Goal: Information Seeking & Learning: Compare options

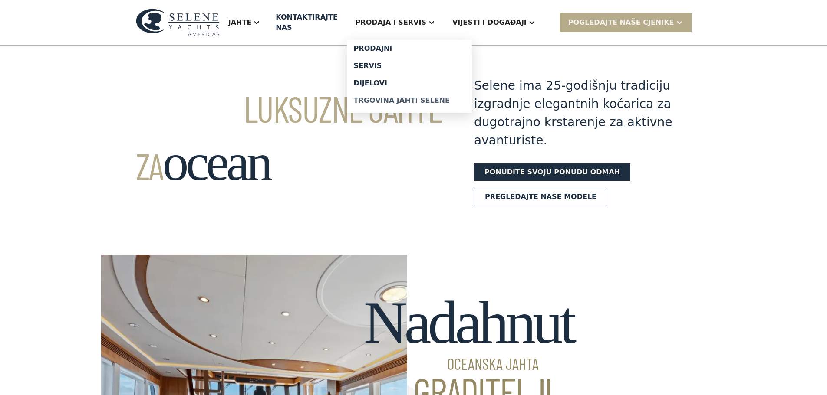
click at [421, 96] on font "Trgovina jahti Selene" at bounding box center [402, 100] width 96 height 8
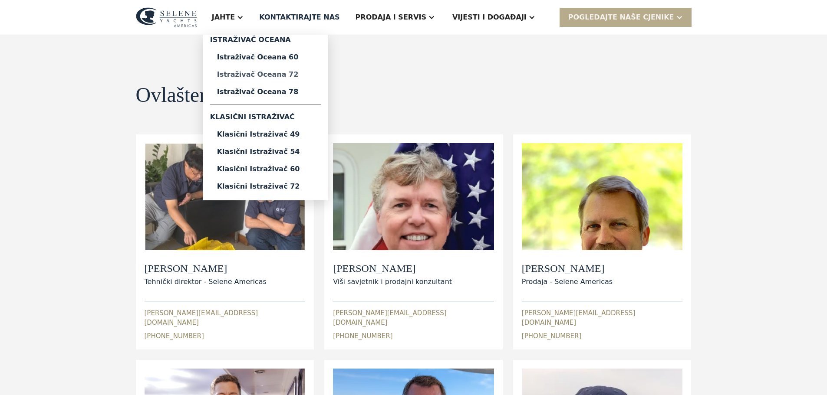
click at [294, 73] on font "Istraživač oceana 72" at bounding box center [258, 74] width 82 height 8
click at [299, 57] on font "Istraživač oceana 60" at bounding box center [258, 57] width 82 height 8
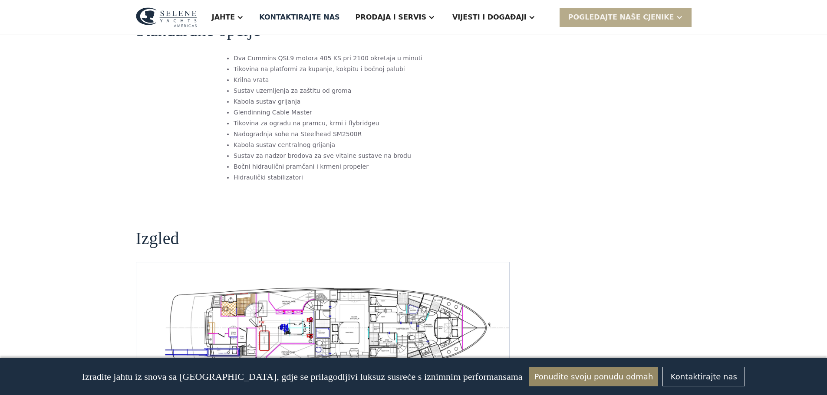
scroll to position [1389, 0]
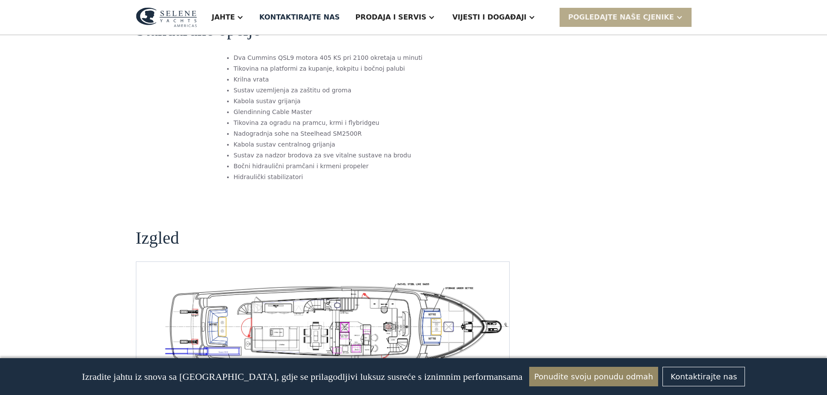
click at [460, 286] on img "otvoreni lightbox" at bounding box center [336, 327] width 359 height 88
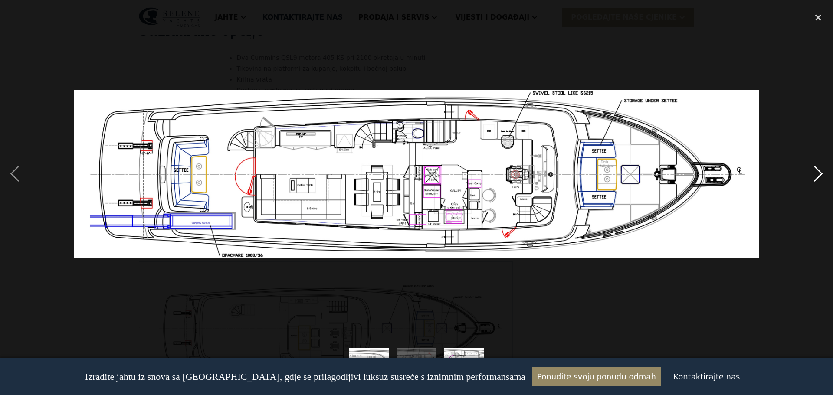
click at [818, 169] on div "next image" at bounding box center [819, 174] width 30 height 332
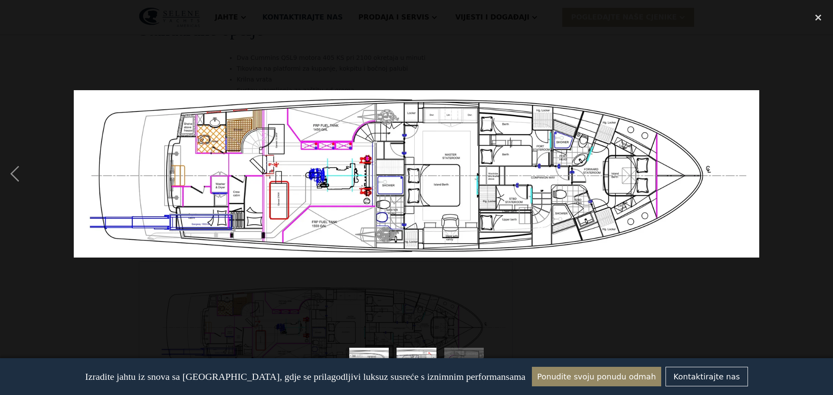
click at [808, 183] on div "next image" at bounding box center [819, 174] width 30 height 332
click at [817, 15] on div "close lightbox" at bounding box center [819, 17] width 30 height 19
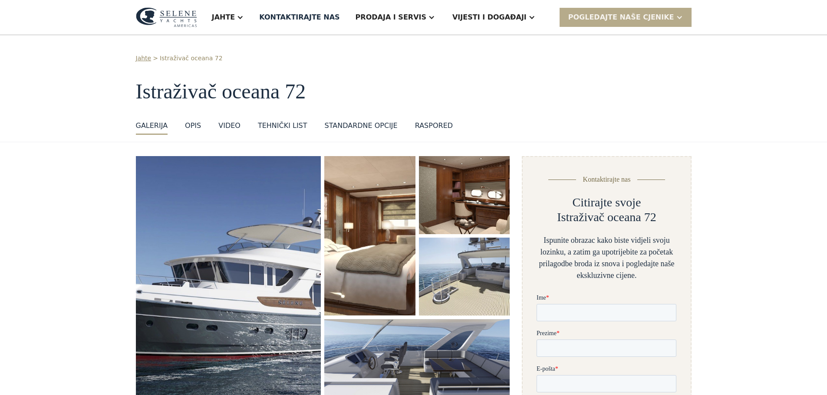
scroll to position [0, 0]
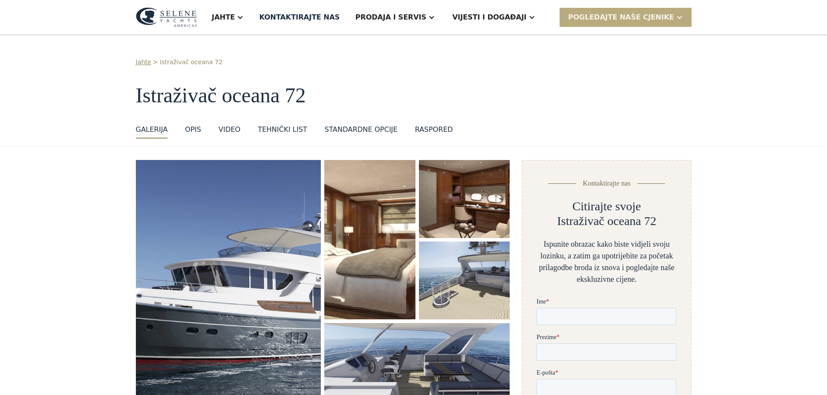
click at [603, 19] on font "POGLEDAJTE NAŠE CJENIKE" at bounding box center [621, 17] width 106 height 8
click at [604, 18] on font "POGLEDAJTE NAŠE CJENIKE" at bounding box center [621, 17] width 106 height 8
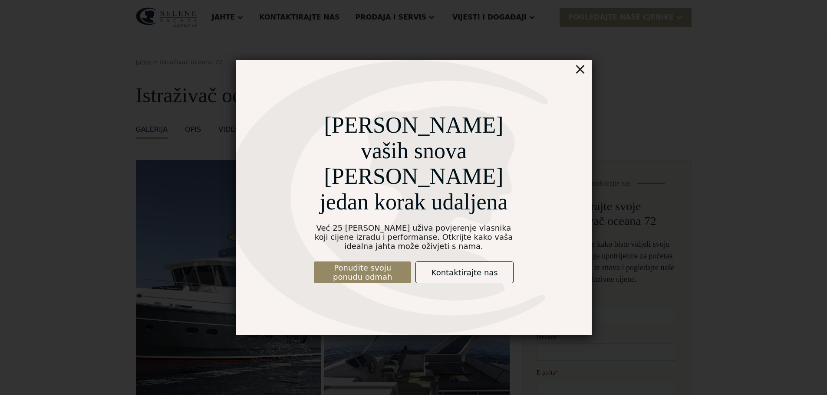
click at [580, 78] on font "×" at bounding box center [579, 68] width 13 height 17
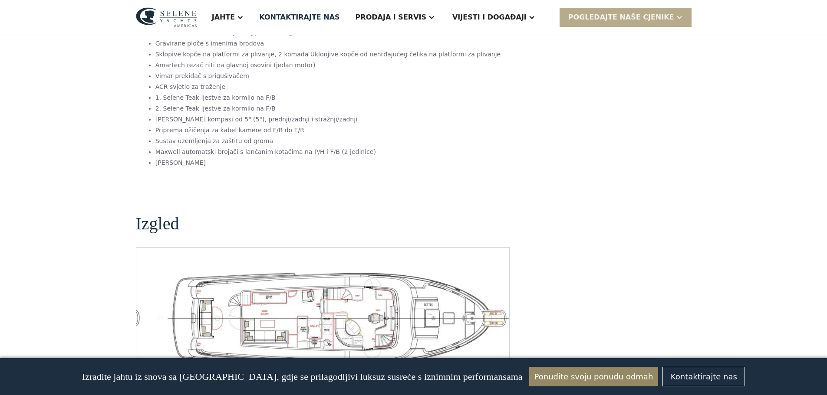
scroll to position [1780, 0]
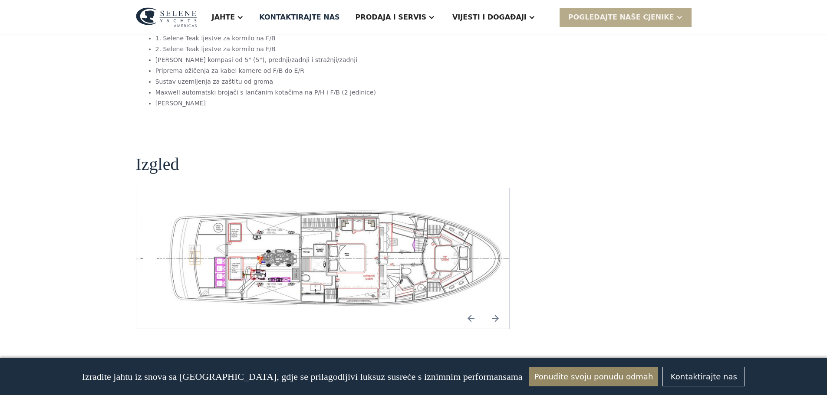
click at [321, 249] on img "otvoreni lightbox" at bounding box center [336, 258] width 359 height 99
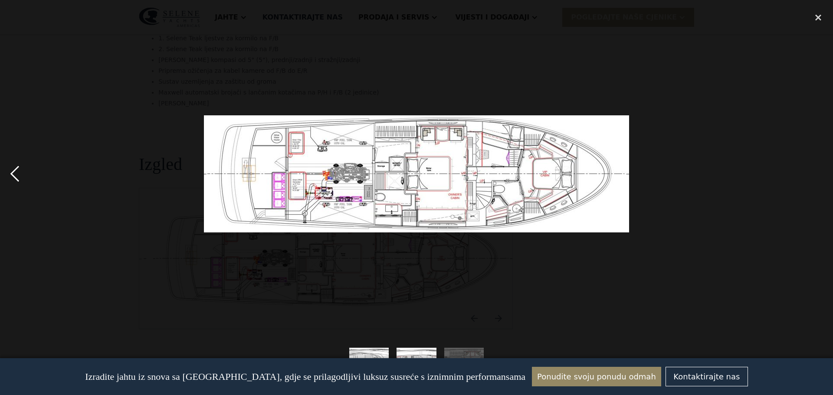
click at [14, 169] on div "previous image" at bounding box center [15, 174] width 30 height 332
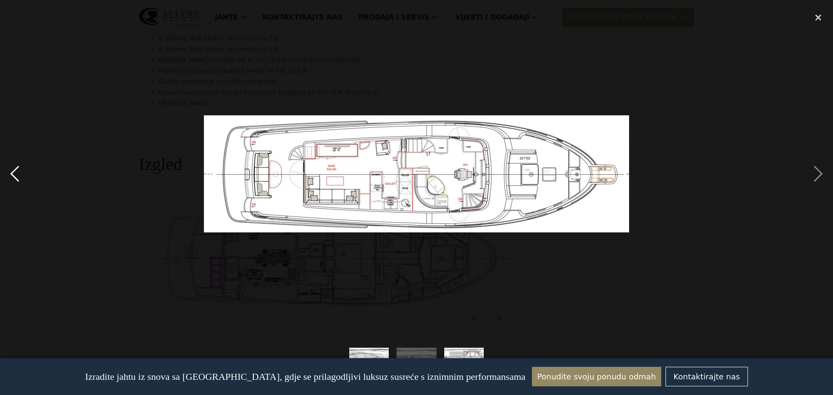
click at [14, 170] on div "previous image" at bounding box center [15, 174] width 30 height 332
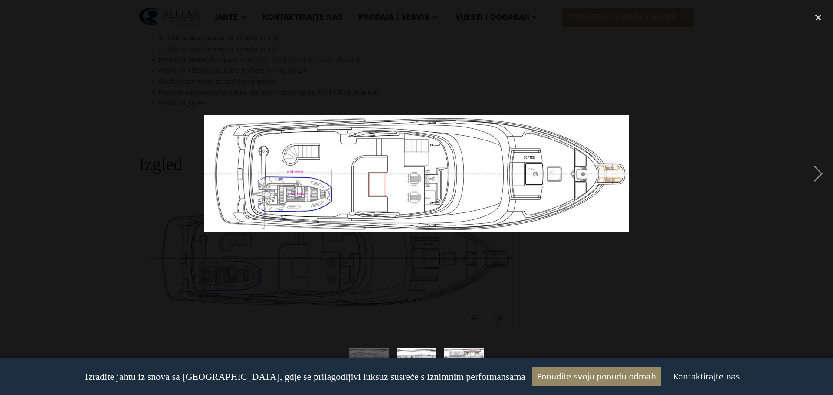
click at [14, 170] on div "previous image" at bounding box center [15, 174] width 30 height 332
click at [816, 171] on div "next image" at bounding box center [819, 174] width 30 height 332
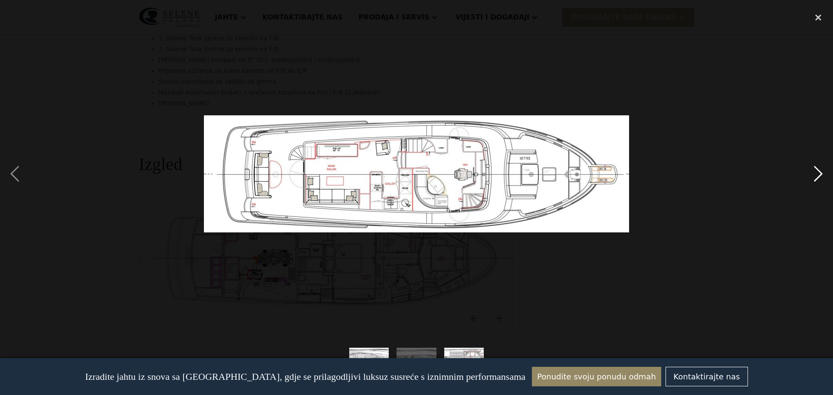
click at [816, 171] on div "next image" at bounding box center [819, 174] width 30 height 332
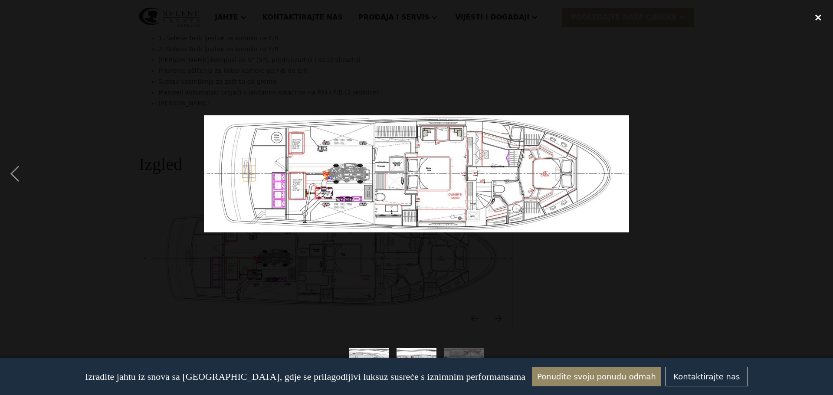
click at [820, 15] on div "close lightbox" at bounding box center [819, 17] width 30 height 19
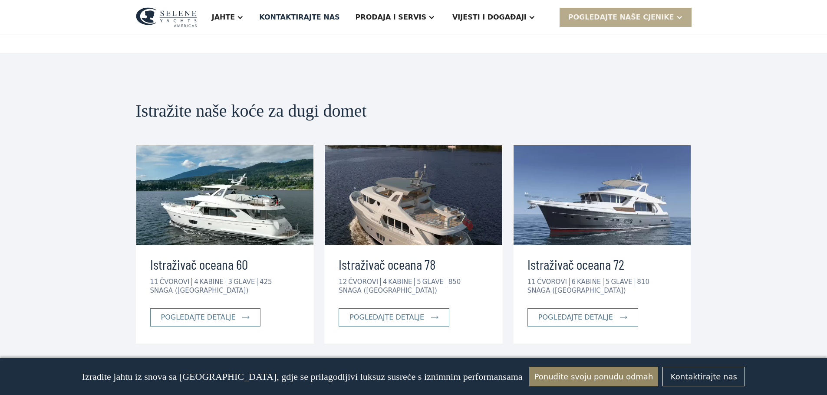
scroll to position [2126, 0]
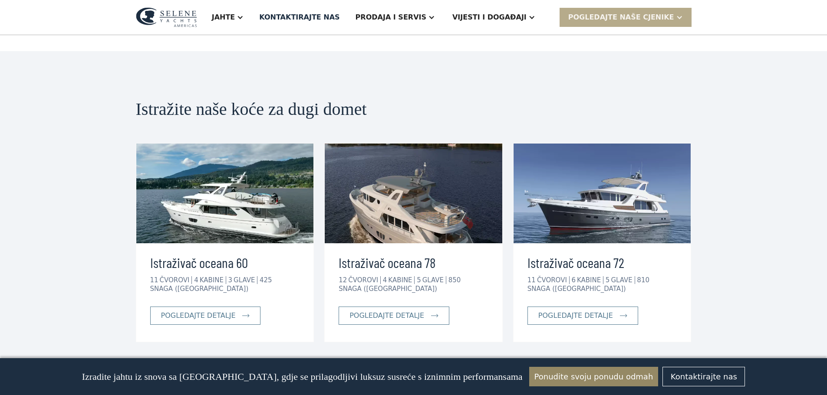
click at [612, 189] on img at bounding box center [602, 194] width 178 height 100
click at [587, 312] on font "pogledajte detalje" at bounding box center [575, 316] width 75 height 8
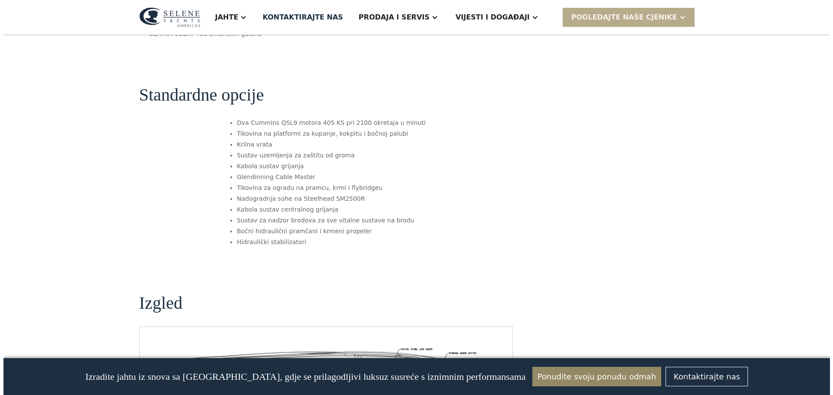
scroll to position [1432, 0]
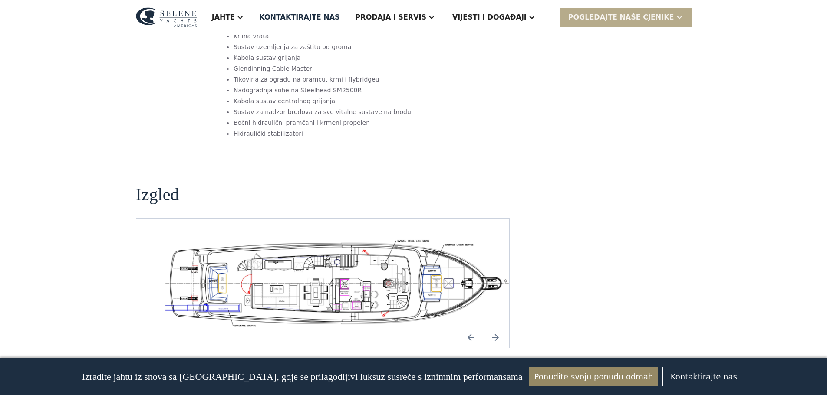
click at [341, 240] on img "otvoreni lightbox" at bounding box center [336, 284] width 359 height 88
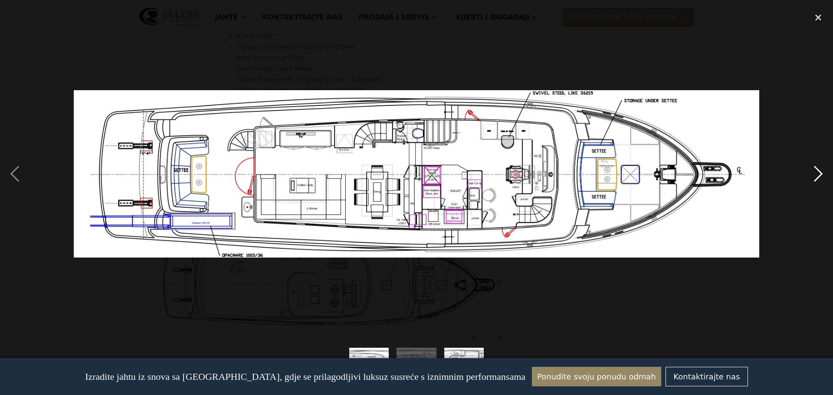
click at [814, 172] on div "next image" at bounding box center [819, 174] width 30 height 332
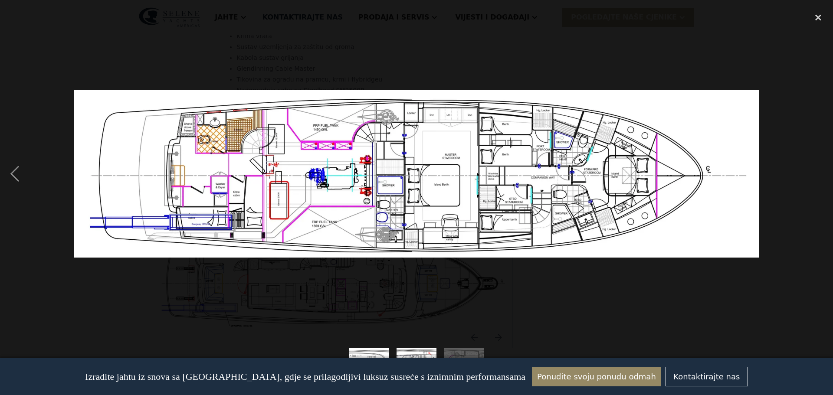
click at [819, 168] on div "next image" at bounding box center [819, 174] width 30 height 332
click at [13, 171] on div "previous image" at bounding box center [15, 174] width 30 height 332
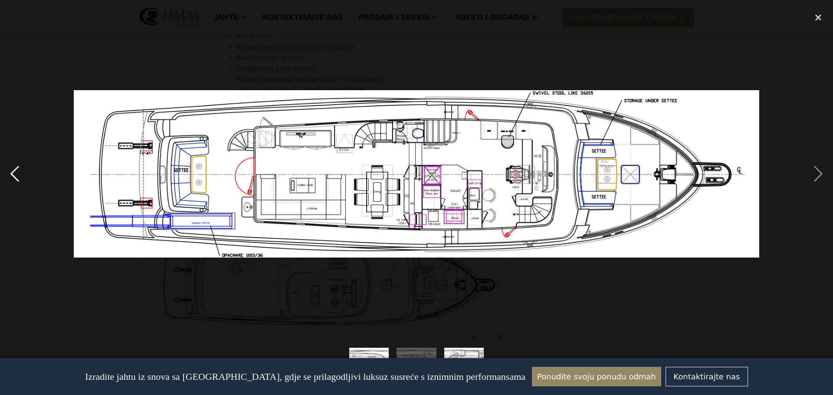
click at [13, 170] on div "previous image" at bounding box center [15, 174] width 30 height 332
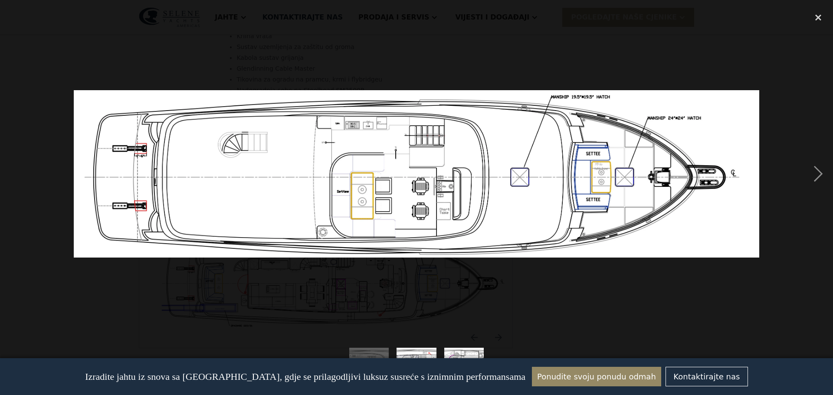
click at [13, 169] on div "previous image" at bounding box center [15, 174] width 30 height 332
